Goal: Information Seeking & Learning: Learn about a topic

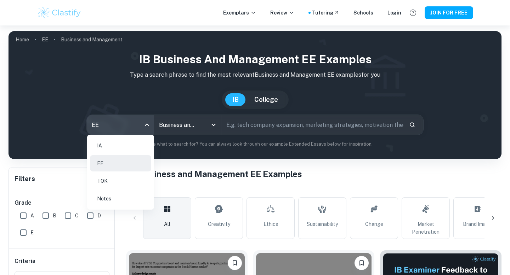
click at [108, 149] on li "IA" at bounding box center [120, 146] width 61 height 16
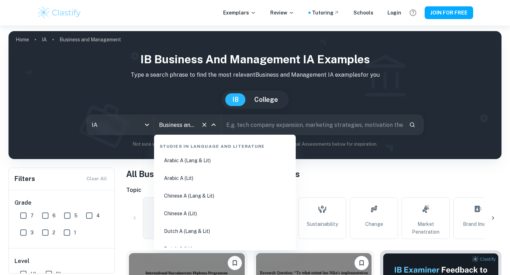
click at [181, 119] on input "Business and Management" at bounding box center [177, 124] width 41 height 13
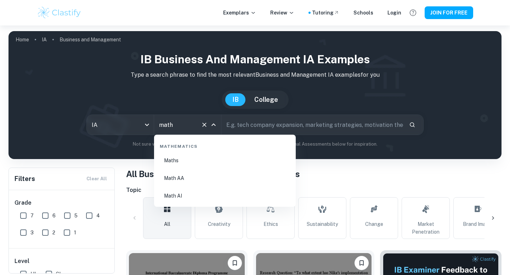
click at [175, 180] on li "Math AA" at bounding box center [225, 178] width 136 height 16
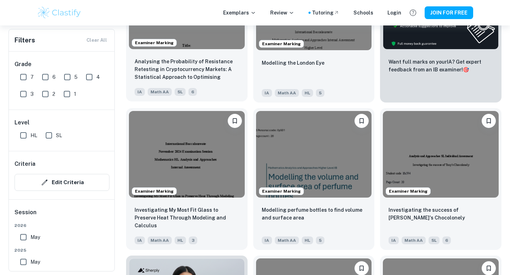
scroll to position [291, 0]
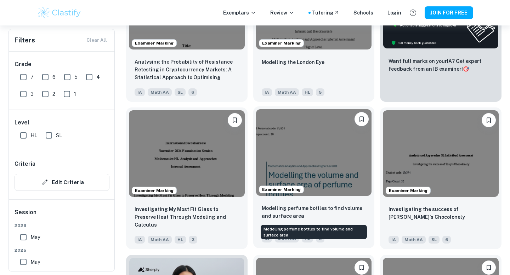
type input "Math AA"
click at [285, 214] on p "Modelling perfume bottles to find volume and surface area" at bounding box center [314, 213] width 104 height 16
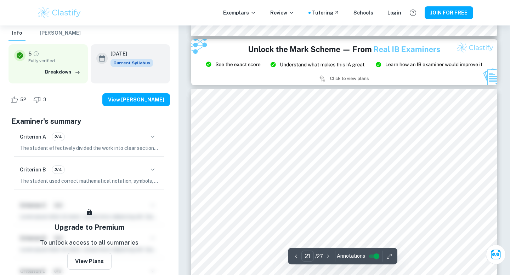
scroll to position [8953, 0]
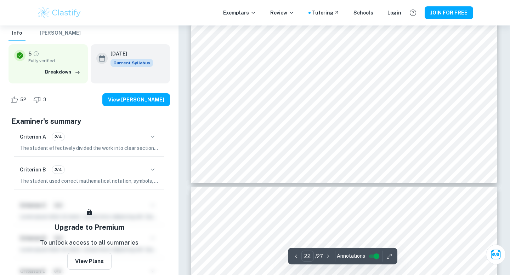
type input "23"
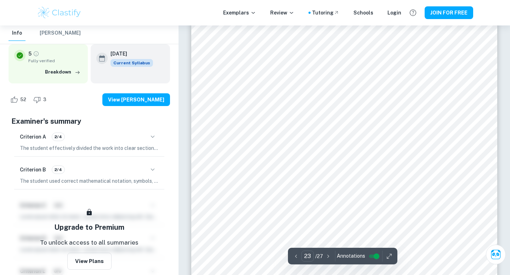
scroll to position [9946, 0]
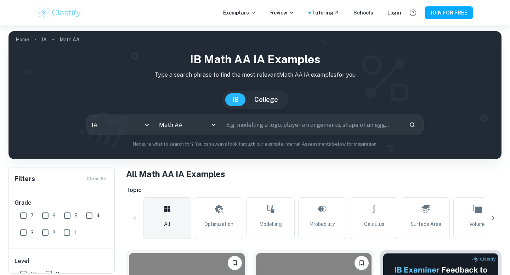
click at [255, 127] on input "text" at bounding box center [312, 125] width 182 height 20
type input "glasses"
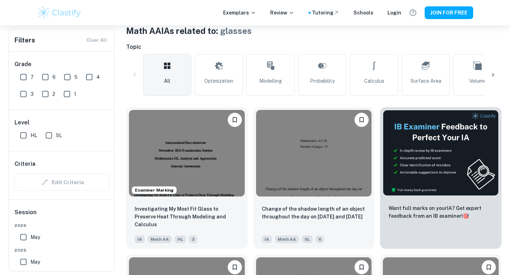
scroll to position [152, 0]
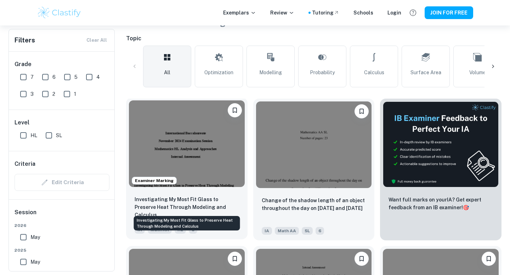
click at [195, 201] on p "Investigating My Most Fit Glass to Preserve Heat Through Modeling and Calculus" at bounding box center [187, 207] width 104 height 23
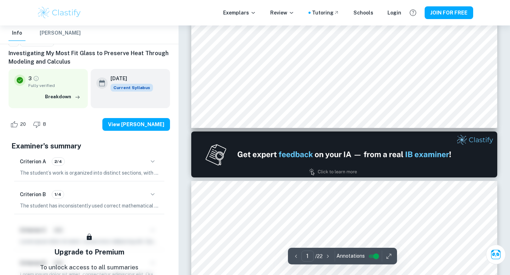
scroll to position [352, 0]
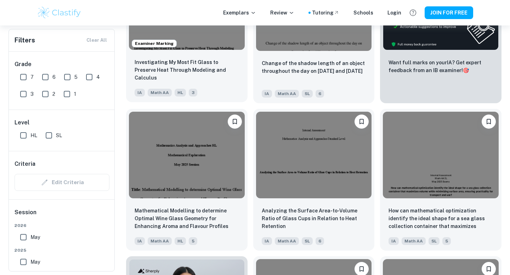
scroll to position [292, 0]
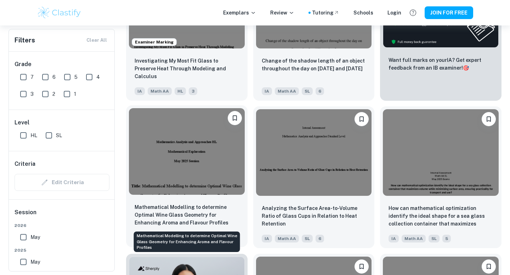
click at [174, 215] on p "Mathematical Modelling to determine Optimal Wine Glass Geometry for Enhancing A…" at bounding box center [187, 215] width 104 height 23
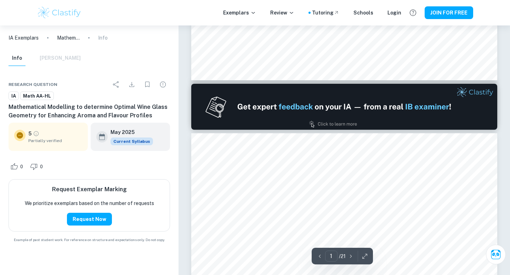
type input "2"
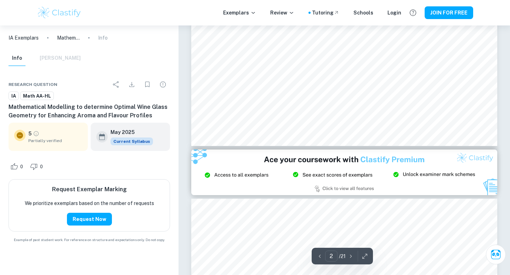
scroll to position [770, 0]
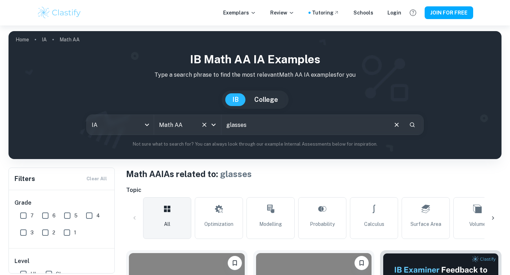
drag, startPoint x: 280, startPoint y: 126, endPoint x: 172, endPoint y: 125, distance: 108.0
click at [172, 125] on div "IA ia All Subjects Math AA All Subjects glasses ​" at bounding box center [254, 125] width 337 height 21
type input "lens"
click at [396, 124] on icon "Clear" at bounding box center [396, 125] width 4 height 4
click at [19, 215] on input "7" at bounding box center [23, 216] width 14 height 14
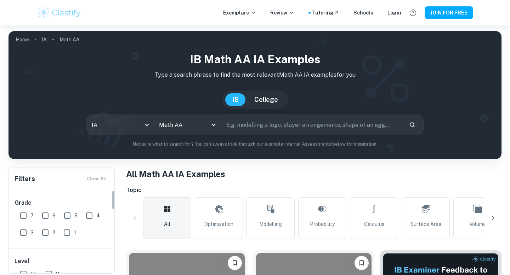
checkbox input "true"
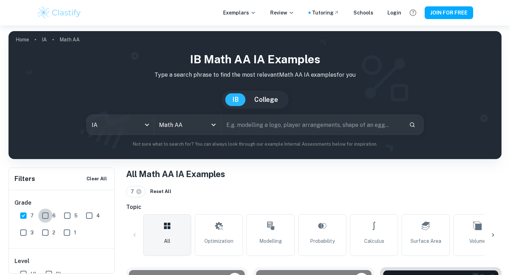
click at [45, 213] on input "6" at bounding box center [45, 216] width 14 height 14
checkbox input "true"
click at [254, 124] on input "text" at bounding box center [312, 125] width 182 height 20
click at [414, 124] on icon "Search" at bounding box center [412, 125] width 5 height 5
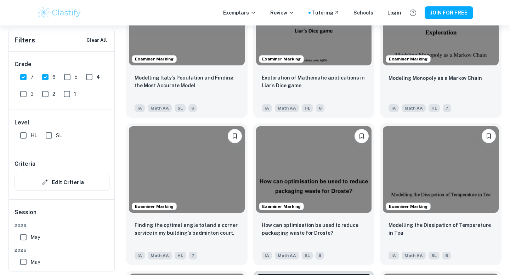
scroll to position [1626, 0]
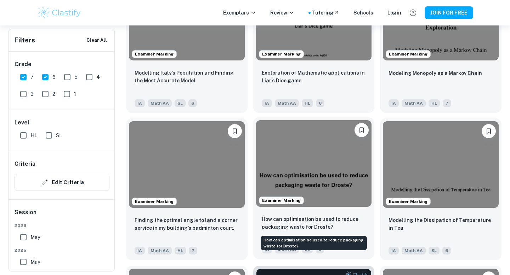
click at [308, 225] on p "How can optimisation be used to reduce packaging waste for Droste?" at bounding box center [314, 224] width 104 height 16
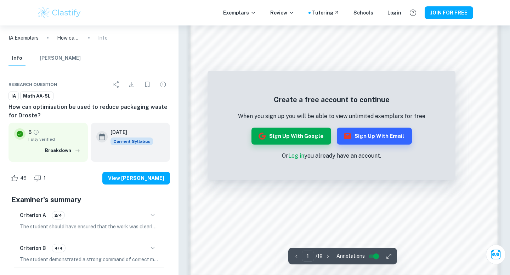
scroll to position [674, 0]
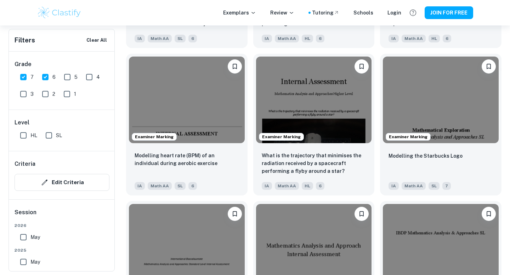
scroll to position [2279, 0]
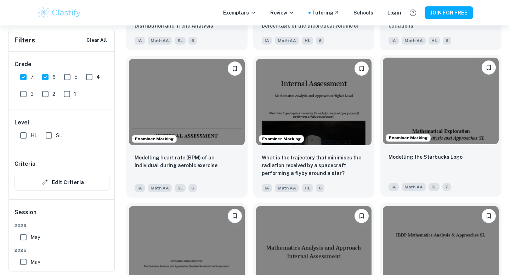
click at [433, 164] on div "Modelling the Starbucks Logo" at bounding box center [440, 165] width 104 height 24
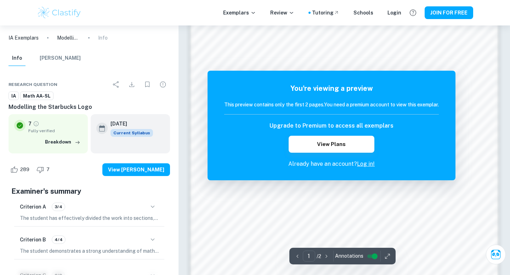
scroll to position [495, 0]
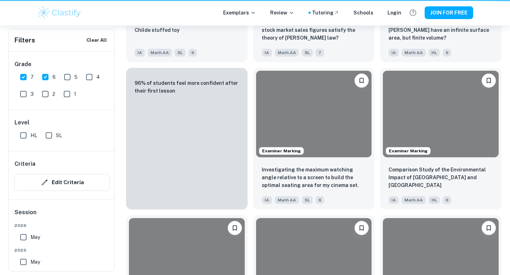
scroll to position [2279, 0]
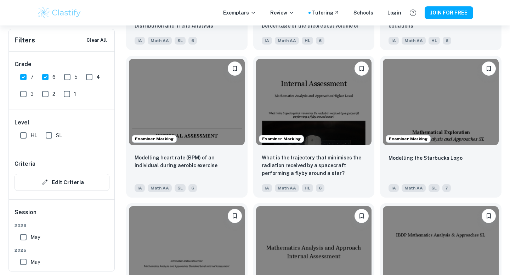
type input "Business and Management"
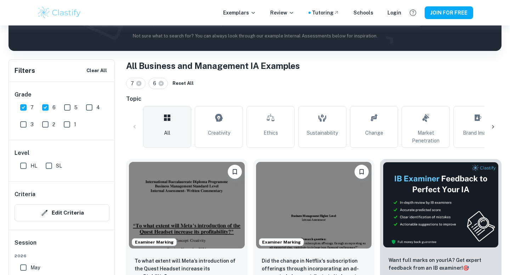
scroll to position [103, 0]
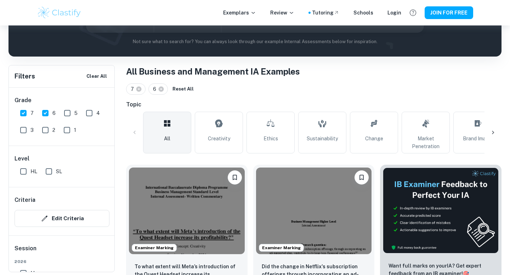
click at [46, 115] on input "6" at bounding box center [45, 113] width 14 height 14
checkbox input "false"
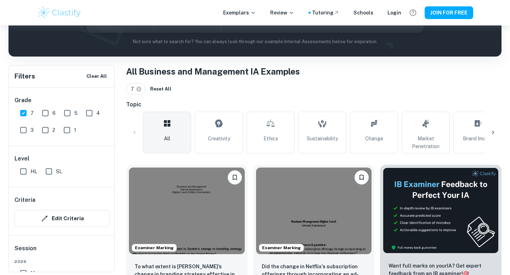
click at [16, 113] on input "7" at bounding box center [23, 113] width 14 height 14
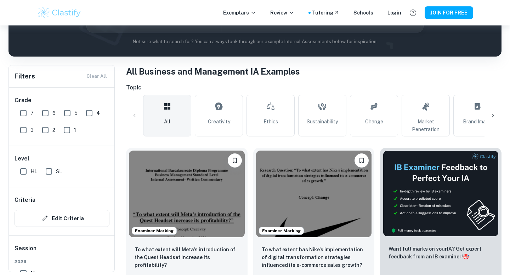
click at [24, 113] on input "7" at bounding box center [23, 113] width 14 height 14
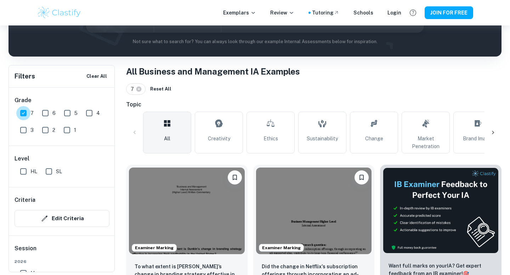
click at [24, 114] on input "7" at bounding box center [23, 113] width 14 height 14
checkbox input "false"
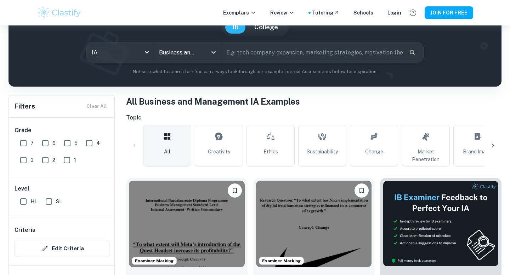
scroll to position [0, 0]
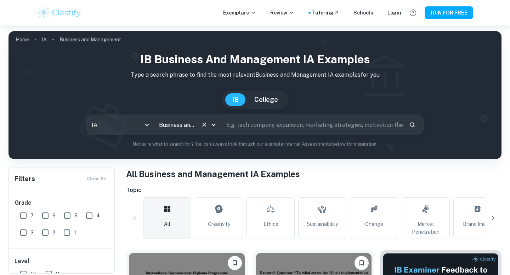
click at [162, 121] on input "Business and Management" at bounding box center [177, 124] width 41 height 13
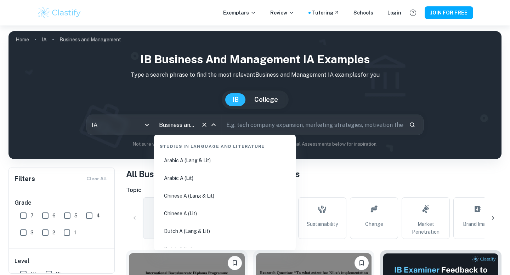
scroll to position [798, 0]
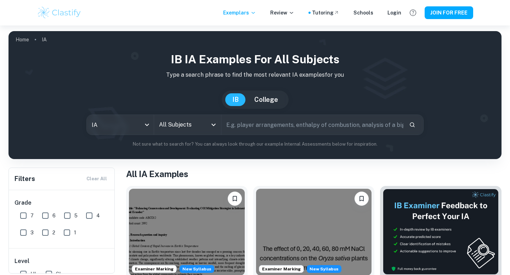
click at [188, 130] on input "All Subjects" at bounding box center [182, 124] width 50 height 13
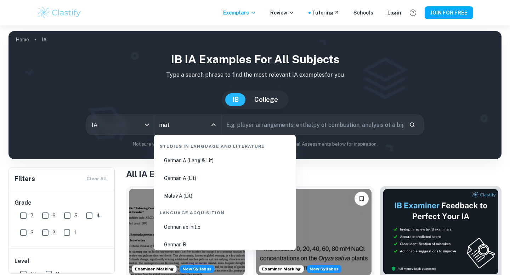
type input "math"
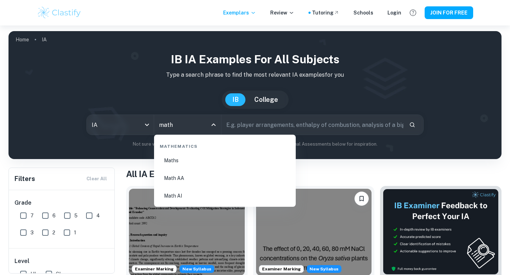
click at [184, 181] on li "Math AA" at bounding box center [225, 178] width 136 height 16
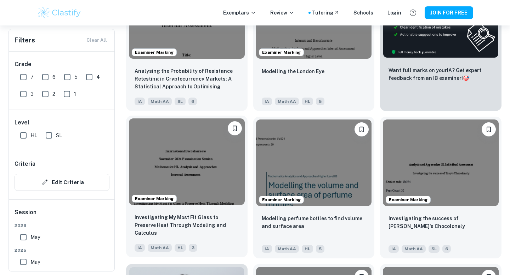
scroll to position [282, 0]
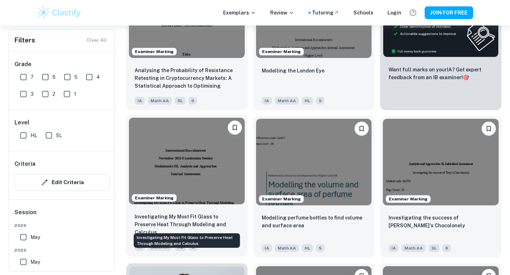
click at [210, 221] on p "Investigating My Most Fit Glass to Preserve Heat Through Modeling and Calculus" at bounding box center [187, 224] width 104 height 23
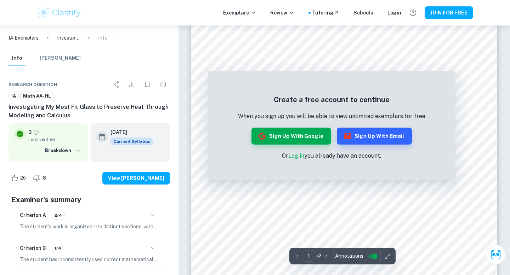
scroll to position [240, 0]
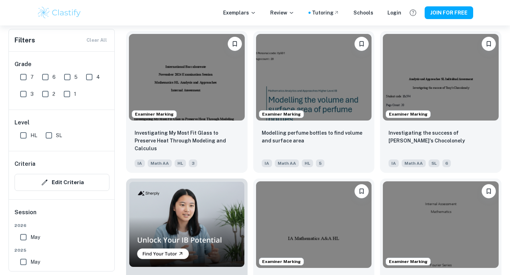
scroll to position [368, 0]
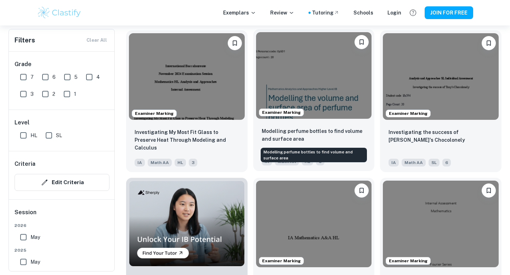
click at [278, 135] on p "Modelling perfume bottles to find volume and surface area" at bounding box center [314, 135] width 104 height 16
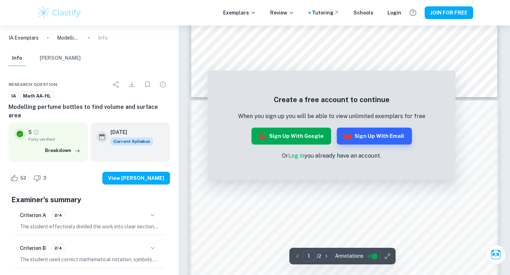
scroll to position [374, 0]
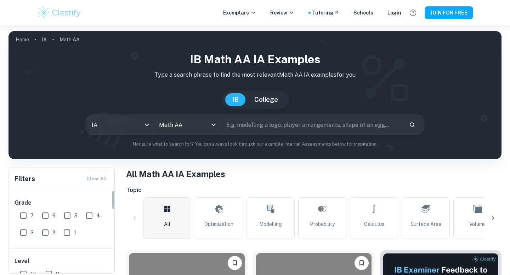
click at [24, 217] on input "7" at bounding box center [23, 216] width 14 height 14
checkbox input "true"
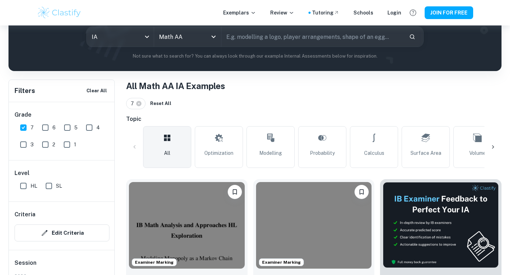
scroll to position [106, 0]
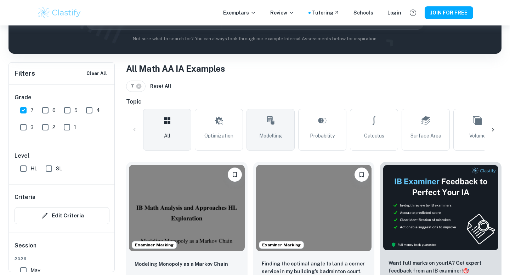
click at [277, 133] on span "Modelling" at bounding box center [270, 136] width 23 height 8
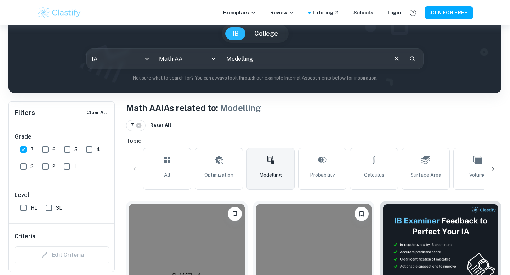
scroll to position [68, 0]
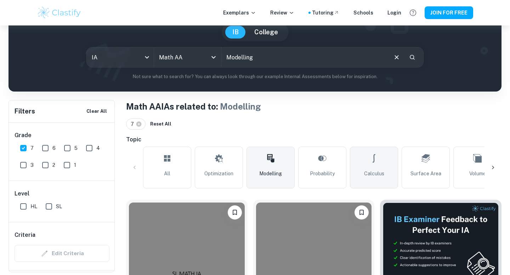
click at [384, 166] on link "Calculus" at bounding box center [374, 168] width 48 height 42
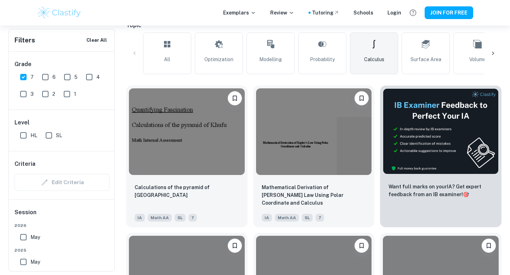
scroll to position [185, 0]
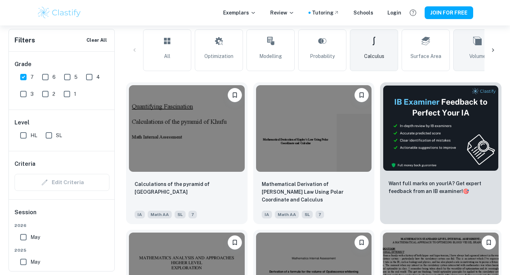
click at [460, 56] on link "Volume" at bounding box center [477, 50] width 48 height 42
type input "Volume"
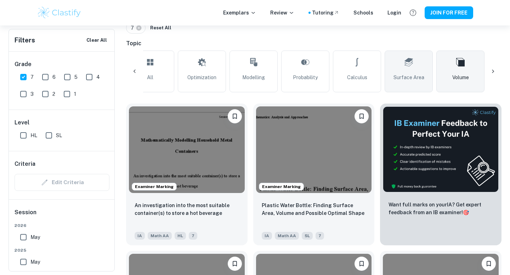
scroll to position [165, 0]
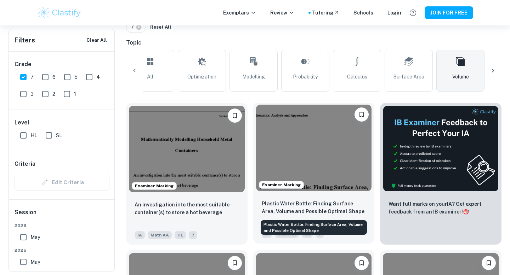
click at [327, 210] on p "Plastic Water Bottle: Finding Surface Area, Volume and Possible Optimal Shape" at bounding box center [314, 208] width 104 height 16
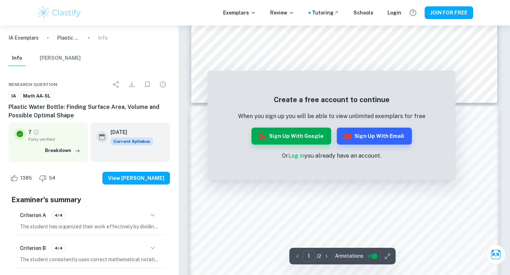
scroll to position [318, 0]
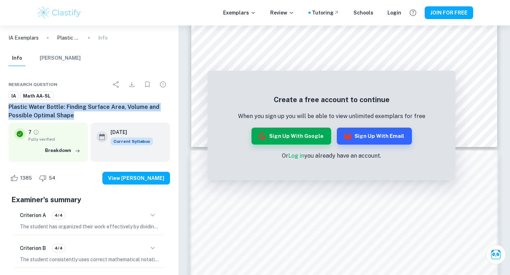
drag, startPoint x: 9, startPoint y: 108, endPoint x: 75, endPoint y: 116, distance: 66.4
click at [75, 116] on h6 "Plastic Water Bottle: Finding Surface Area, Volume and Possible Optimal Shape" at bounding box center [88, 111] width 161 height 17
copy h6 "Plastic Water Bottle: Finding Surface Area, Volume and Possible Optimal Shape"
click at [75, 116] on h6 "Plastic Water Bottle: Finding Surface Area, Volume and Possible Optimal Shape" at bounding box center [88, 111] width 161 height 17
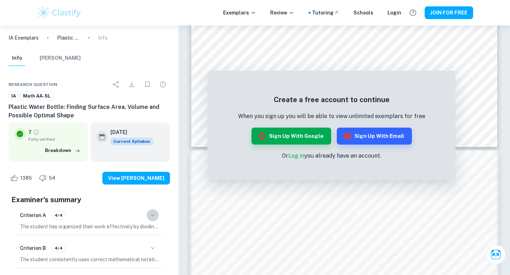
click at [153, 217] on icon "button" at bounding box center [152, 215] width 8 height 8
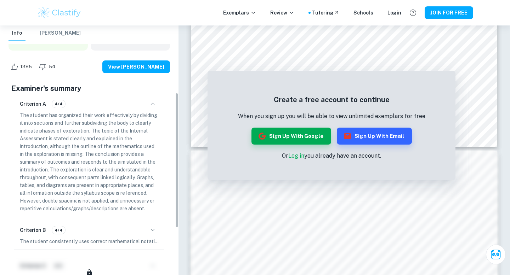
scroll to position [152, 0]
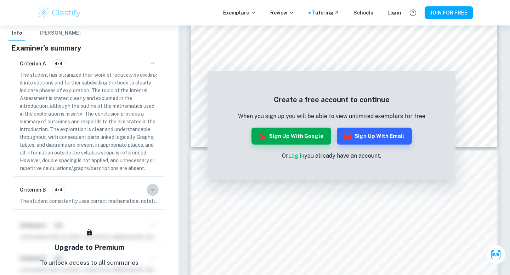
click at [153, 191] on icon "button" at bounding box center [152, 190] width 8 height 8
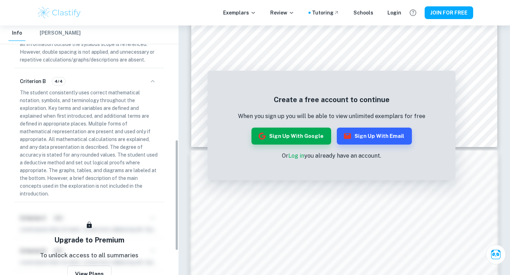
scroll to position [262, 0]
